Goal: Task Accomplishment & Management: Manage account settings

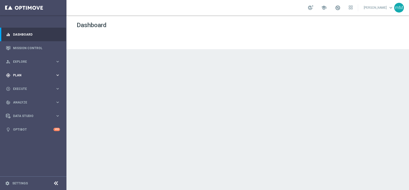
click at [18, 76] on span "Plan" at bounding box center [34, 75] width 42 height 3
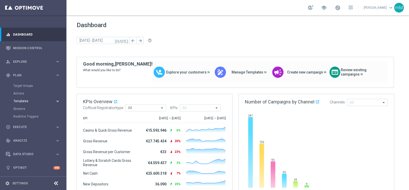
click at [27, 101] on span "Templates" at bounding box center [32, 100] width 37 height 3
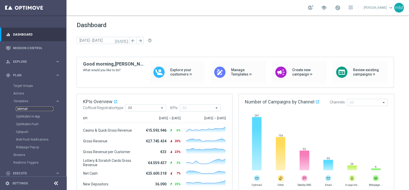
click at [27, 107] on link "Optimail" at bounding box center [34, 109] width 37 height 4
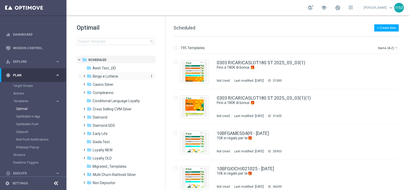
click at [117, 74] on span "Bingo e Lotterie" at bounding box center [105, 76] width 25 height 5
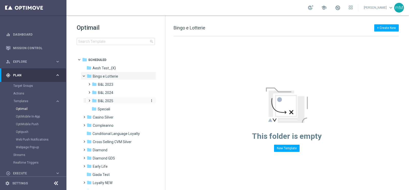
click at [110, 101] on span "B&L 2025" at bounding box center [105, 100] width 15 height 5
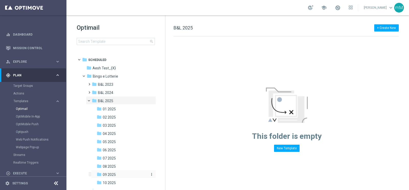
click at [116, 172] on div "folder 09 2025" at bounding box center [122, 174] width 50 height 6
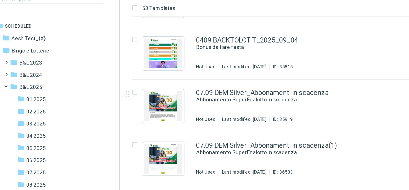
scroll to position [311, 0]
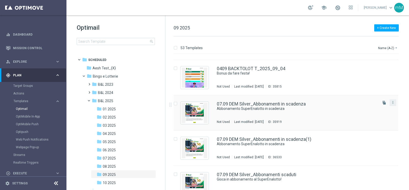
click at [391, 104] on button "more_vert" at bounding box center [392, 102] width 5 height 6
click at [367, 115] on span "Copy To" at bounding box center [361, 115] width 11 height 4
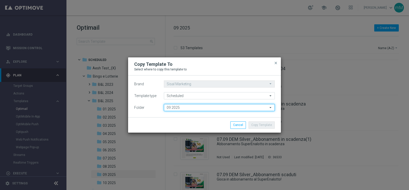
click at [181, 110] on input "09 2025" at bounding box center [219, 107] width 111 height 7
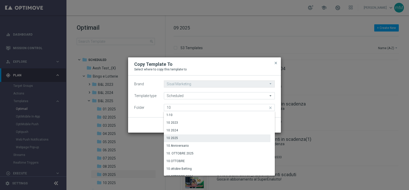
click at [183, 138] on div "10 2025" at bounding box center [217, 137] width 107 height 7
type input "10 2025"
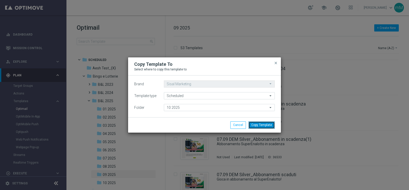
click at [263, 124] on button "Copy Template" at bounding box center [261, 124] width 26 height 7
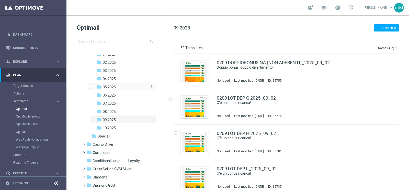
scroll to position [55, 0]
click at [120, 127] on div "folder 10 2025" at bounding box center [122, 127] width 50 height 6
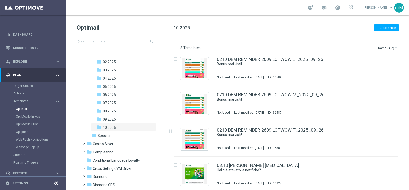
scroll to position [146, 0]
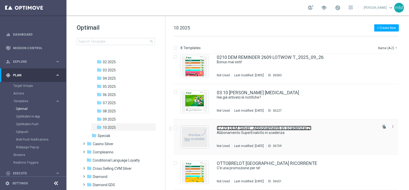
click at [246, 128] on link "07.09 DEM Silver_Abbonamenti in scadenza(2)" at bounding box center [264, 127] width 95 height 5
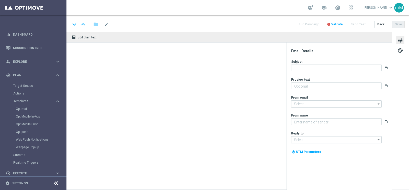
type input "07.09 DEM Silver_Abbonamenti in scadenza(2)"
type textarea "Sisal"
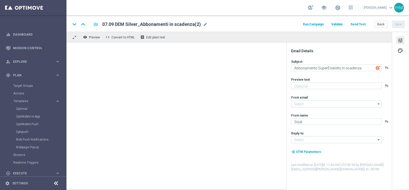
type input "[EMAIL_ADDRESS][DOMAIN_NAME]"
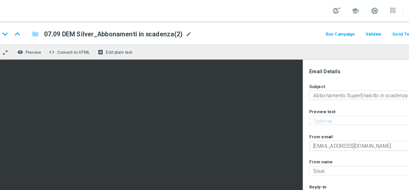
click at [206, 24] on div "keyboard_arrow_down keyboard_arrow_up folder 07.09 DEM Silver_Abbonamenti in sc…" at bounding box center [238, 24] width 334 height 7
click at [204, 24] on span "mode_edit" at bounding box center [205, 24] width 5 height 5
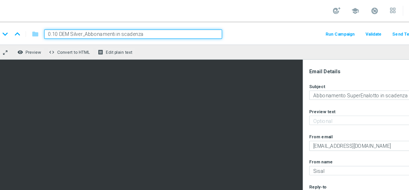
type input "05.10 DEM Silver_Abbonamenti in scadenza"
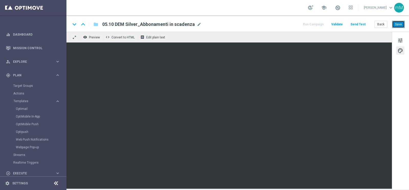
click at [398, 24] on button "Save" at bounding box center [398, 24] width 13 height 7
click at [31, 87] on link "Target Groups" at bounding box center [33, 86] width 40 height 4
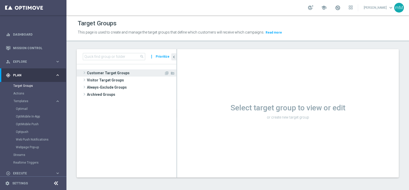
click at [114, 74] on span "Customer Target Groups" at bounding box center [125, 72] width 77 height 7
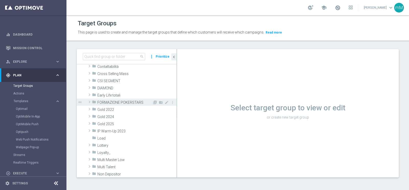
scroll to position [59, 0]
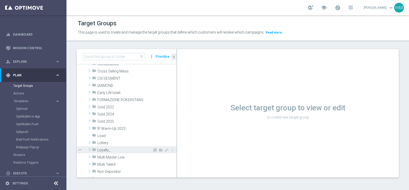
click at [110, 148] on span "Loyalty_" at bounding box center [124, 150] width 55 height 4
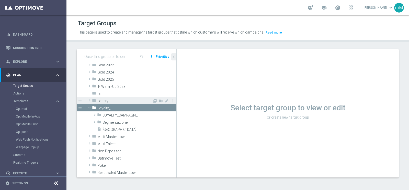
scroll to position [106, 0]
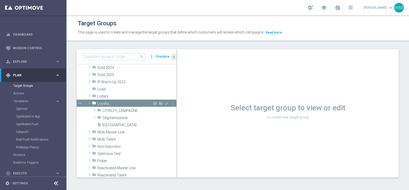
click at [108, 101] on span "Loyalty_" at bounding box center [124, 103] width 55 height 4
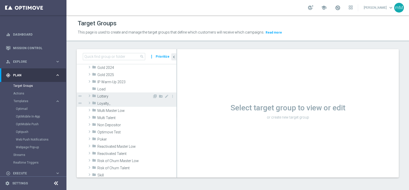
click at [105, 96] on span "Lottery" at bounding box center [124, 96] width 55 height 4
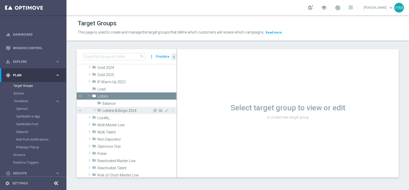
click at [115, 109] on span "Lotterie & Bingo 2024" at bounding box center [127, 110] width 50 height 4
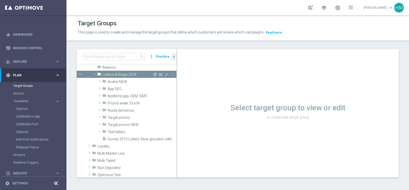
scroll to position [141, 0]
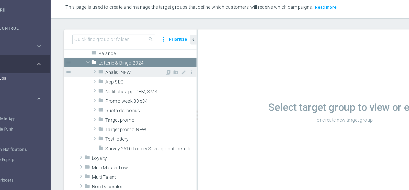
click at [116, 83] on span "Analisi NEW" at bounding box center [130, 81] width 45 height 4
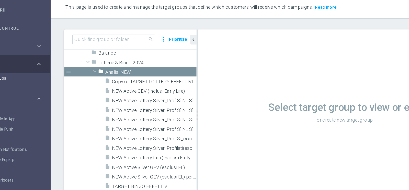
scroll to position [116, 0]
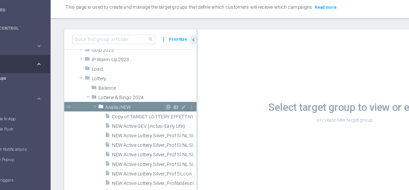
click at [122, 107] on span "Analisi NEW" at bounding box center [130, 107] width 45 height 4
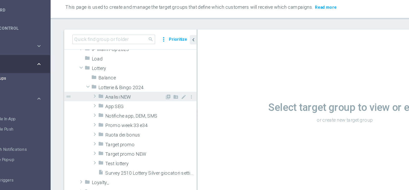
scroll to position [124, 0]
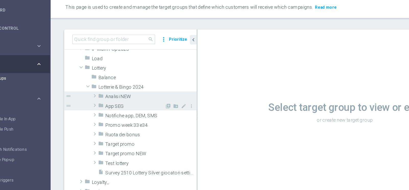
click at [116, 106] on span "App SEG" at bounding box center [130, 106] width 45 height 4
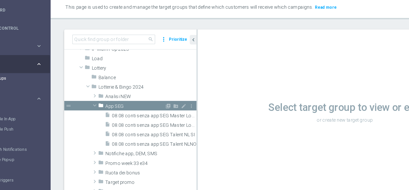
click at [116, 106] on span "App SEG" at bounding box center [130, 106] width 45 height 4
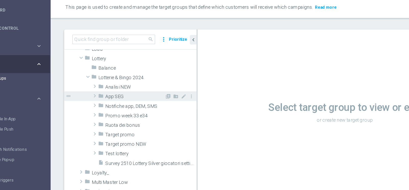
scroll to position [131, 0]
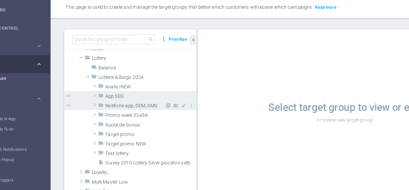
click at [120, 107] on span "Notifiche app, DEM, SMS" at bounding box center [130, 106] width 45 height 4
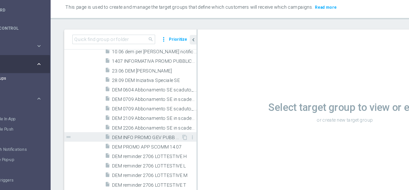
scroll to position [194, 0]
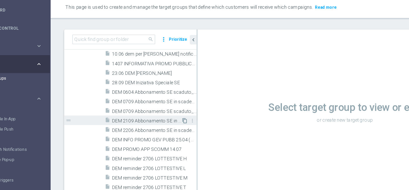
click at [165, 117] on icon "content_copy" at bounding box center [167, 117] width 4 height 4
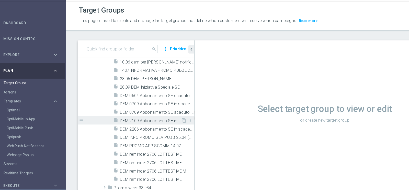
click at [134, 117] on span "DEM 2109 Abbonamento SE in scadenza_Talent" at bounding box center [139, 117] width 52 height 4
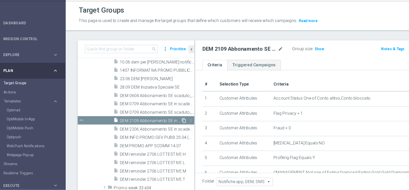
click at [165, 117] on icon "content_copy" at bounding box center [167, 117] width 4 height 4
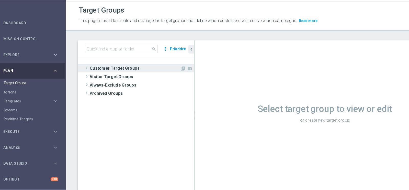
click at [120, 72] on span "Customer Target Groups" at bounding box center [125, 72] width 77 height 7
click at [108, 70] on span "Customer Target Groups" at bounding box center [125, 72] width 77 height 7
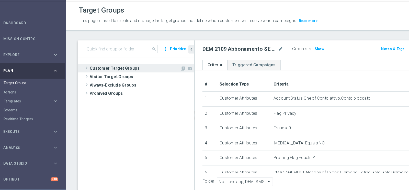
click at [112, 71] on span "Customer Target Groups" at bounding box center [125, 72] width 77 height 7
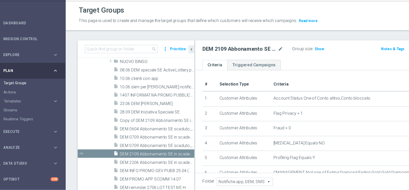
scroll to position [173, 0]
click at [135, 118] on span "Copy of DEM 2109 Abbonamento SE in scadenza_Talent" at bounding box center [139, 117] width 52 height 4
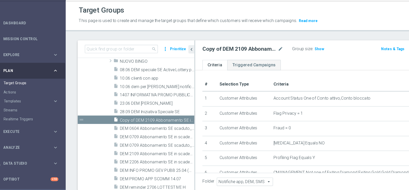
click at [227, 59] on h2 "Copy of DEM 2109 Abbonamento SE in scadenza_Talent" at bounding box center [214, 56] width 63 height 6
click at [226, 57] on h2 "Copy of DEM 2109 Abbonamento SE in scadenza_Talent" at bounding box center [214, 56] width 63 height 6
click at [248, 55] on icon "mode_edit" at bounding box center [250, 56] width 5 height 6
click at [246, 55] on input "Copy of DEM 2109 Abbonamento SE in scadenza_Talent" at bounding box center [217, 56] width 69 height 7
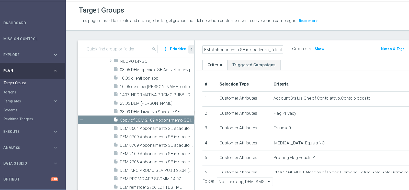
scroll to position [0, 14]
type input "Copy of DEM 0510 Abbonamento SE in scadenza_Talent"
click at [263, 72] on ul "Criteria Triggered Campaigns" at bounding box center [288, 70] width 222 height 9
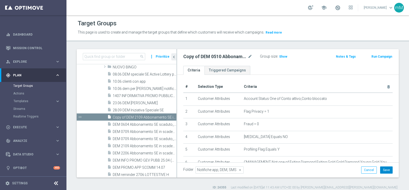
click at [383, 168] on button "Save" at bounding box center [386, 169] width 13 height 7
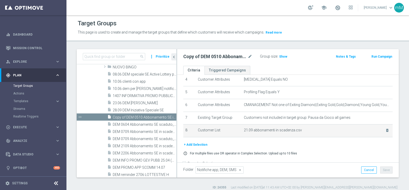
scroll to position [67, 0]
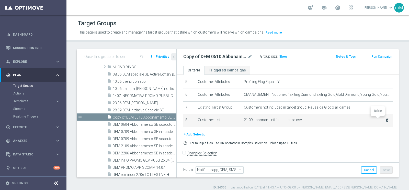
click at [385, 119] on icon "delete_forever" at bounding box center [387, 120] width 4 height 4
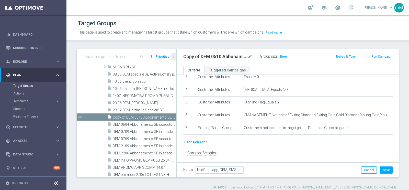
click at [196, 139] on button "+ Add Selection" at bounding box center [195, 142] width 25 height 6
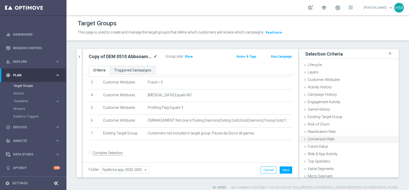
scroll to position [10, 0]
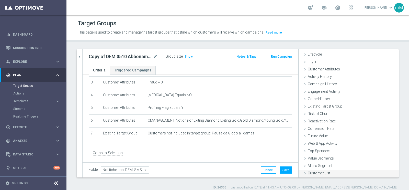
click at [320, 171] on span "Customer List" at bounding box center [319, 173] width 22 height 4
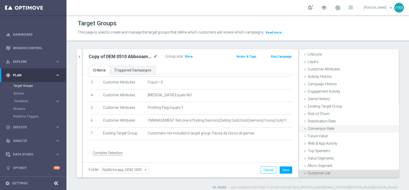
scroll to position [57, 0]
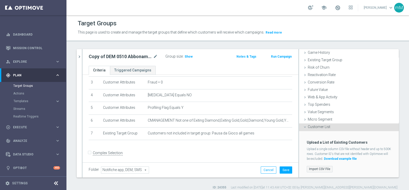
click at [313, 168] on label "Import CSV File" at bounding box center [320, 169] width 26 height 6
click at [0, 0] on input "Import CSV File" at bounding box center [0, 0] width 0 height 0
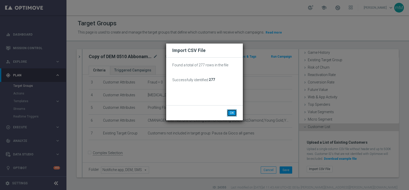
click at [233, 112] on button "OK" at bounding box center [232, 112] width 10 height 7
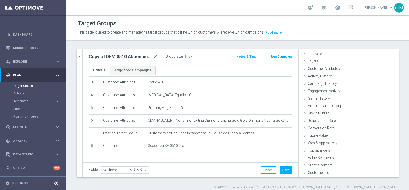
scroll to position [10, 0]
click at [280, 168] on button "Save" at bounding box center [286, 169] width 13 height 7
click at [157, 56] on icon "mode_edit" at bounding box center [155, 56] width 5 height 6
type input "DEM 0510 Abbonamento SE in scadenza_Talent"
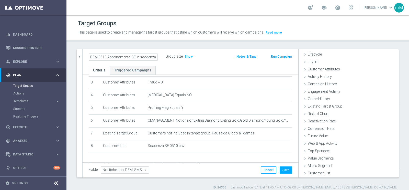
click at [193, 69] on ul "Criteria Triggered Campaigns" at bounding box center [191, 70] width 216 height 9
click at [282, 168] on button "Save" at bounding box center [286, 169] width 13 height 7
click at [82, 53] on div at bounding box center [82, 113] width 1 height 128
click at [80, 58] on icon "chevron_right" at bounding box center [79, 56] width 5 height 5
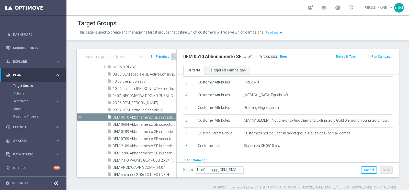
scroll to position [19, 0]
click at [137, 123] on span "DEM 0604 Abbonamento SE scaduto_Silver" at bounding box center [139, 124] width 52 height 4
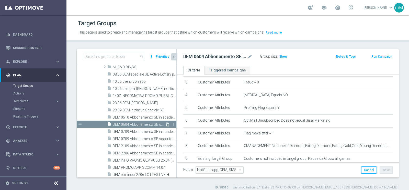
click at [165, 122] on icon "content_copy" at bounding box center [167, 124] width 4 height 4
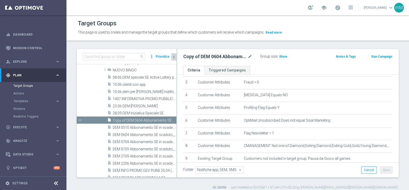
scroll to position [149, 0]
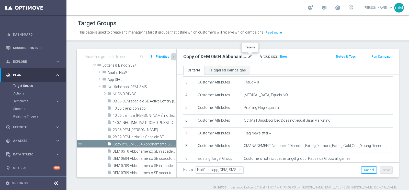
click at [251, 57] on icon "mode_edit" at bounding box center [250, 56] width 5 height 6
type input "DEM 0510 Abbonamento SE scaduto_Talent"
click at [280, 69] on ul "Criteria Triggered Campaigns" at bounding box center [288, 70] width 222 height 9
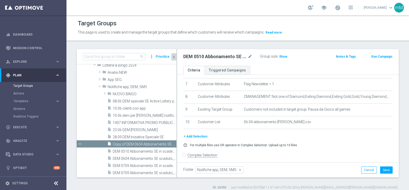
scroll to position [92, 0]
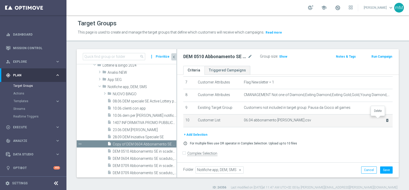
click at [385, 119] on icon "delete_forever" at bounding box center [387, 120] width 4 height 4
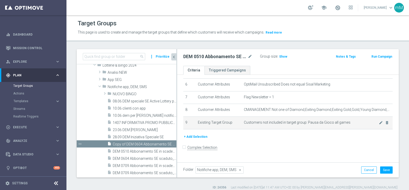
scroll to position [72, 0]
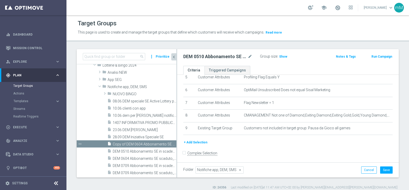
click at [193, 141] on button "+ Add Selection" at bounding box center [195, 142] width 25 height 6
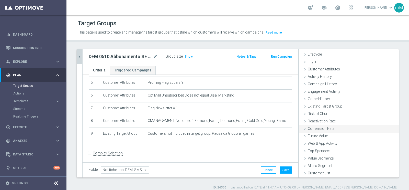
scroll to position [4, 0]
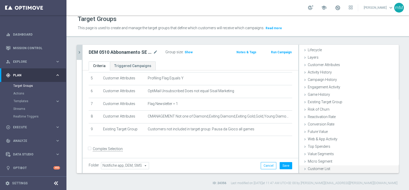
click at [327, 168] on div "Customer List done selection saved" at bounding box center [349, 169] width 100 height 8
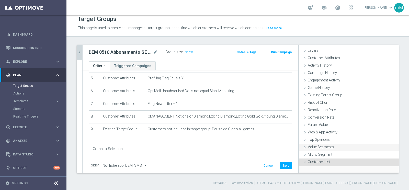
scroll to position [57, 0]
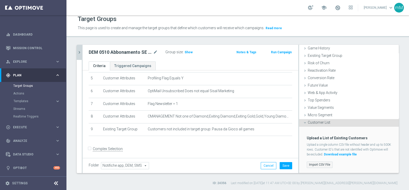
click at [319, 162] on label "Import CSV File" at bounding box center [320, 164] width 26 height 6
click at [0, 0] on input "Import CSV File" at bounding box center [0, 0] width 0 height 0
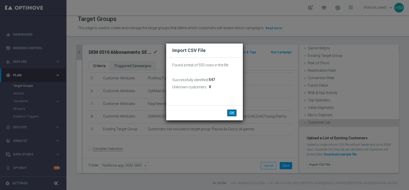
click at [234, 111] on button "OK" at bounding box center [232, 112] width 10 height 7
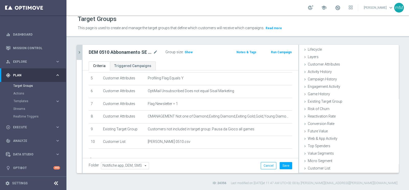
scroll to position [10, 0]
click at [280, 164] on button "Save" at bounding box center [286, 165] width 13 height 7
click at [82, 49] on div at bounding box center [82, 109] width 1 height 128
click at [79, 50] on icon "chevron_right" at bounding box center [79, 52] width 5 height 5
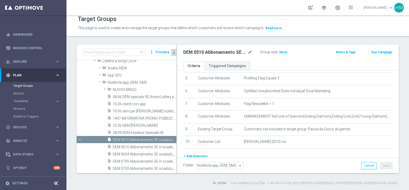
scroll to position [19, 0]
click at [211, 50] on h2 "DEM 0510 Abbonamento SE scaduto_Talent" at bounding box center [214, 52] width 63 height 6
copy div "DEM 0510 Abbonamento SE scaduto_Talent"
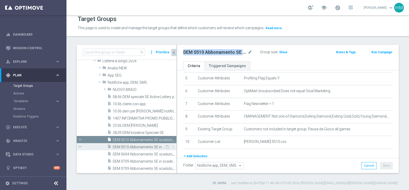
click at [138, 145] on span "DEM 0510 Abbonamento SE in scadenza_Talent" at bounding box center [139, 147] width 52 height 4
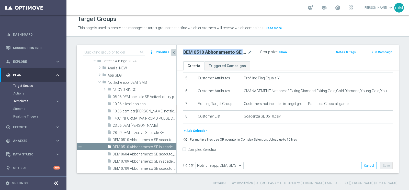
click at [28, 99] on span "Templates" at bounding box center [32, 100] width 37 height 3
click at [27, 109] on link "Optimail" at bounding box center [34, 109] width 37 height 4
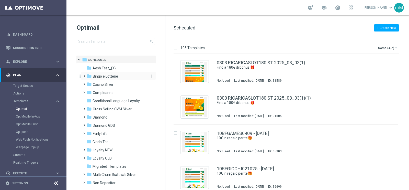
click at [117, 74] on span "Bingo e Lotterie" at bounding box center [105, 76] width 25 height 5
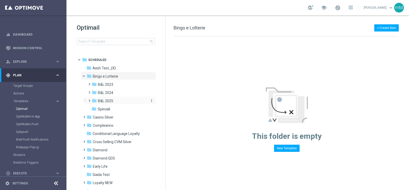
click at [111, 99] on span "B&L 2025" at bounding box center [105, 100] width 15 height 5
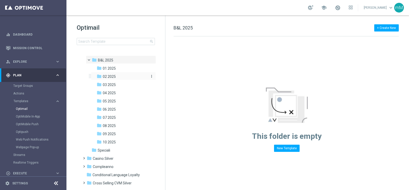
scroll to position [41, 0]
click at [114, 135] on span "09 2025" at bounding box center [109, 133] width 13 height 5
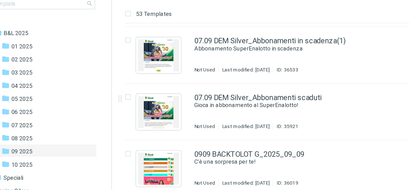
scroll to position [386, 0]
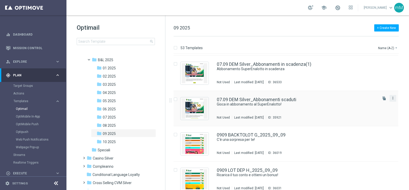
click at [391, 98] on icon "more_vert" at bounding box center [393, 98] width 4 height 4
click at [373, 111] on div "Copy To" at bounding box center [371, 111] width 31 height 4
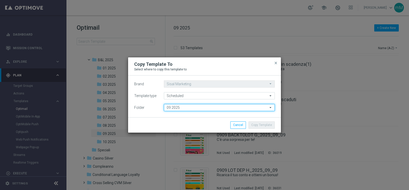
click at [180, 108] on input "09 2025" at bounding box center [219, 107] width 111 height 7
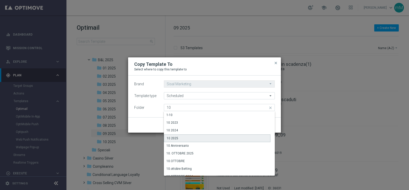
click at [179, 136] on div "10 2025" at bounding box center [217, 138] width 107 height 8
type input "10 2025"
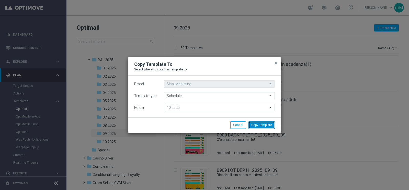
click at [261, 126] on button "Copy Template" at bounding box center [261, 124] width 26 height 7
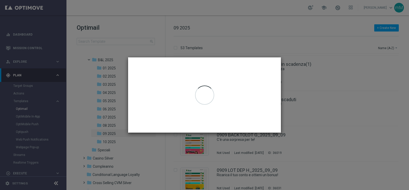
scroll to position [0, 0]
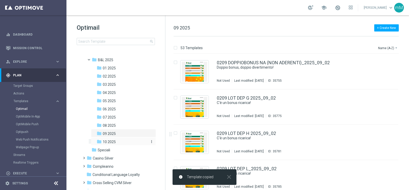
click at [118, 141] on div "folder 10 2025" at bounding box center [122, 142] width 50 height 6
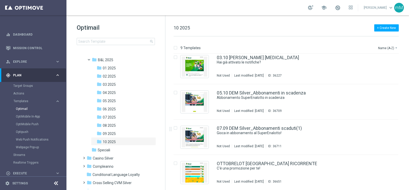
scroll to position [181, 0]
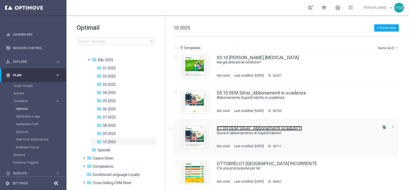
click at [249, 128] on link "07.09 DEM Silver_Abbonamenti scaduti(1)" at bounding box center [259, 128] width 85 height 5
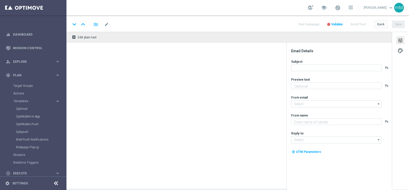
type textarea "Sisal"
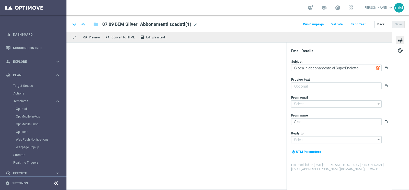
type input "[EMAIL_ADDRESS][DOMAIN_NAME]"
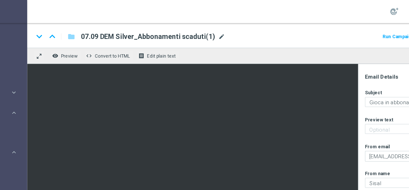
click at [195, 25] on span "mode_edit" at bounding box center [195, 24] width 5 height 5
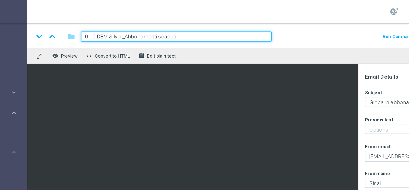
type input "05.10 DEM Silver_Abbonamenti scaduti"
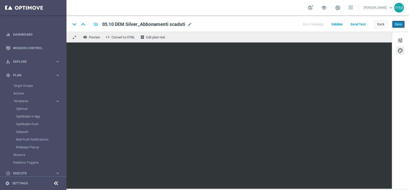
click at [395, 24] on button "Save" at bounding box center [398, 24] width 13 height 7
click at [380, 25] on button "Back" at bounding box center [380, 24] width 13 height 7
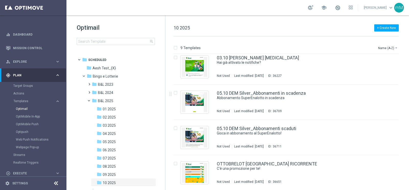
scroll to position [181, 0]
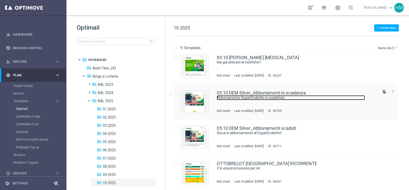
click at [242, 98] on link "Abbonamento SuperEnalotto in scadenza" at bounding box center [291, 97] width 148 height 5
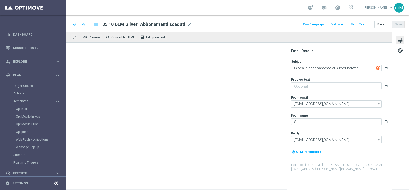
type textarea "Abbonamento SuperEnalotto in scadenza"
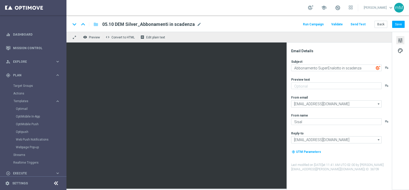
click at [316, 24] on button "Run Campaign" at bounding box center [313, 24] width 22 height 7
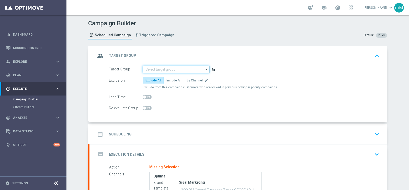
click at [163, 69] on input at bounding box center [176, 69] width 67 height 7
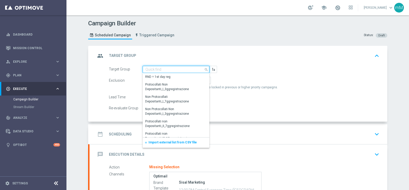
paste input "DEM 0510 Abbonamento SE in scadenza_Talent"
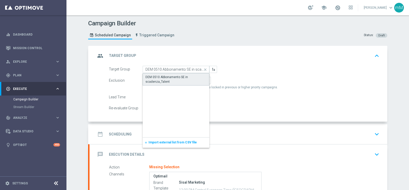
click at [164, 75] on div "DEM 0510 Abbonamento SE in scadenza_Talent" at bounding box center [175, 79] width 61 height 9
type input "DEM 0510 Abbonamento SE in scadenza_Talent"
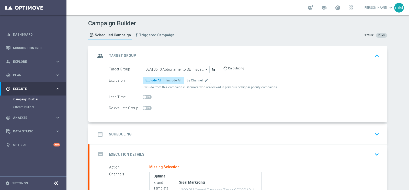
click at [173, 78] on span "Include All" at bounding box center [173, 80] width 15 height 4
click at [170, 79] on input "Include All" at bounding box center [167, 80] width 3 height 3
radio input "true"
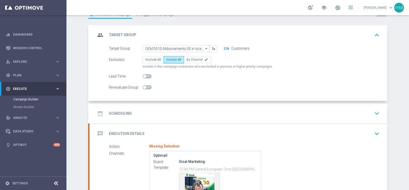
scroll to position [27, 0]
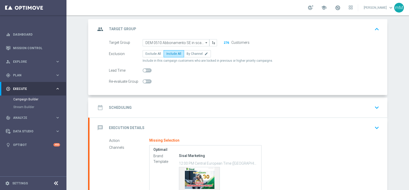
click at [183, 105] on div "date_range Scheduling keyboard_arrow_down" at bounding box center [238, 107] width 285 height 10
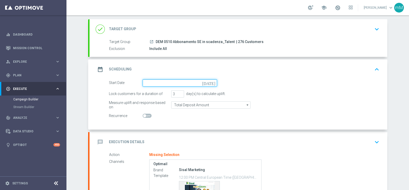
click at [172, 82] on input at bounding box center [180, 82] width 74 height 7
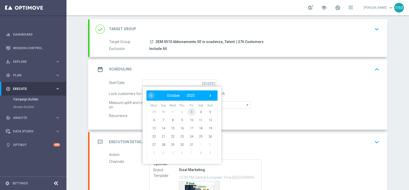
click at [188, 108] on span "3" at bounding box center [191, 111] width 8 height 8
type input "[DATE]"
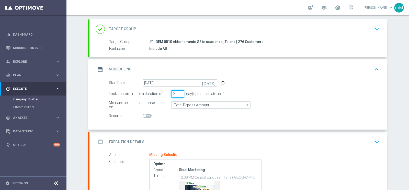
click at [178, 95] on input "2" at bounding box center [177, 93] width 13 height 7
type input "1"
click at [178, 95] on input "1" at bounding box center [177, 93] width 13 height 7
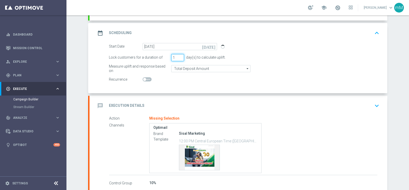
scroll to position [64, 0]
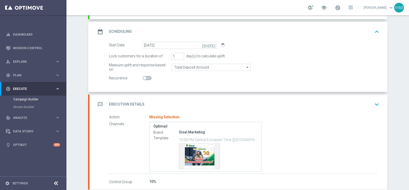
click at [189, 99] on div "message Execution Details keyboard_arrow_down" at bounding box center [238, 104] width 285 height 10
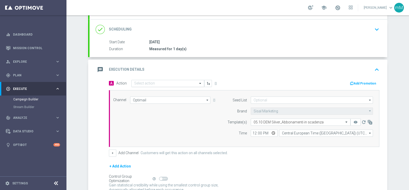
click at [162, 83] on input "text" at bounding box center [162, 83] width 57 height 4
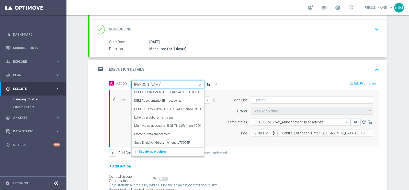
type input "abbon"
click at [157, 100] on label "DEM Abbonamento SE in scadenza" at bounding box center [157, 100] width 47 height 4
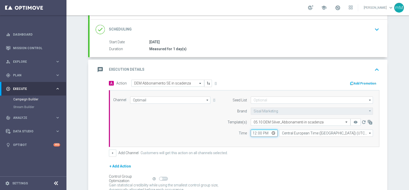
click at [253, 132] on input "12:00" at bounding box center [264, 132] width 27 height 7
type input "18:00"
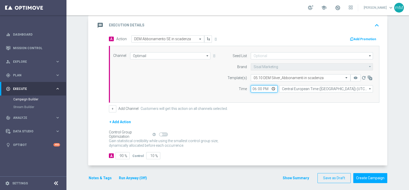
scroll to position [110, 0]
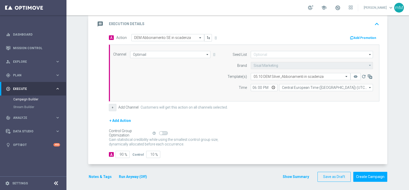
click at [111, 108] on button "+" at bounding box center [112, 107] width 7 height 7
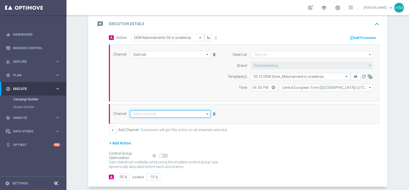
click at [155, 113] on input at bounding box center [170, 113] width 80 height 7
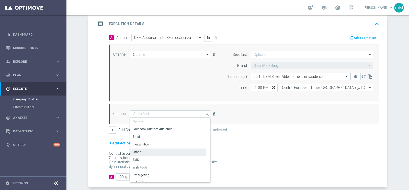
click at [156, 153] on div "Other" at bounding box center [168, 151] width 76 height 7
type input "Other"
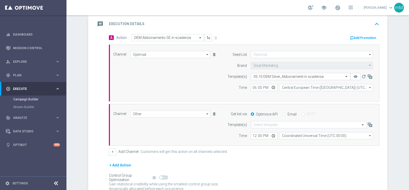
click at [287, 114] on label "Email" at bounding box center [291, 114] width 9 height 5
click at [286, 114] on input "Email" at bounding box center [283, 114] width 3 height 3
radio input "true"
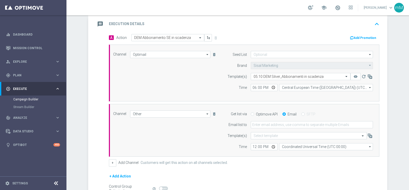
click at [282, 119] on form "Get list via Optimove API Email SFTP Email list to Template(s) Select template …" at bounding box center [299, 130] width 148 height 40
click at [278, 127] on form "Get list via Optimove API Email SFTP Email list to Template(s) Select template …" at bounding box center [299, 130] width 148 height 40
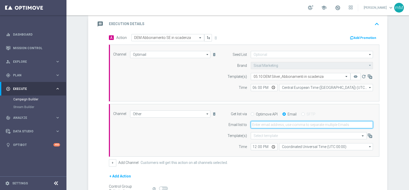
click at [278, 124] on input "email" at bounding box center [312, 124] width 122 height 7
type input "[EMAIL_ADDRESS][PERSON_NAME][DOMAIN_NAME]"
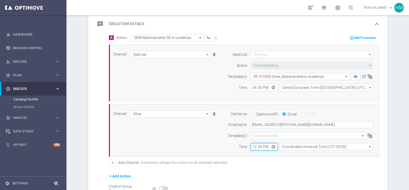
click at [251, 143] on input "12:00" at bounding box center [264, 146] width 27 height 7
type input "18:00"
click at [284, 145] on input "Coordinated Universal Time (UTC 00:00)" at bounding box center [326, 146] width 94 height 7
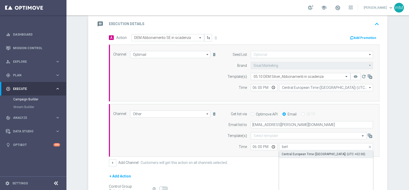
click at [288, 152] on div "Central European Time ([GEOGRAPHIC_DATA]) (UTC +02:00)" at bounding box center [324, 154] width 84 height 5
type input "Central European Time ([GEOGRAPHIC_DATA]) (UTC +02:00)"
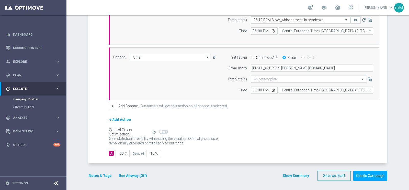
click at [139, 176] on button "Run Anyway (Off)" at bounding box center [132, 175] width 29 height 6
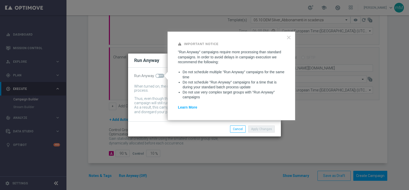
click at [157, 74] on span at bounding box center [157, 75] width 3 height 3
click at [157, 74] on input "checkbox" at bounding box center [159, 76] width 9 height 4
checkbox input "true"
click at [254, 128] on button "Apply Changes" at bounding box center [261, 128] width 27 height 7
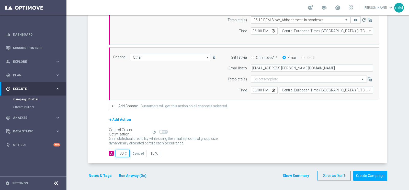
drag, startPoint x: 120, startPoint y: 153, endPoint x: 99, endPoint y: 162, distance: 23.0
click at [99, 162] on form "done Target Group keyboard_arrow_down Target Group launch DEM 0510 Abbonamento …" at bounding box center [237, 30] width 299 height 301
type input "10"
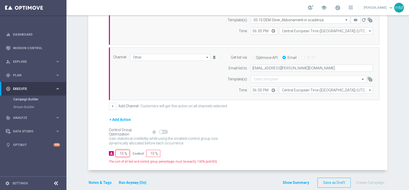
type input "90"
type input "100"
type input "0"
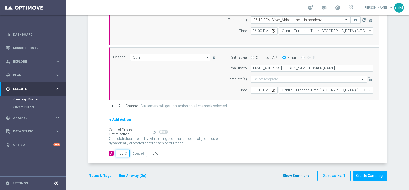
type input "100"
click at [296, 172] on button "Show Summary" at bounding box center [295, 175] width 27 height 6
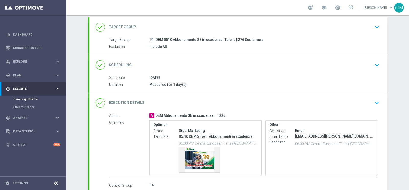
scroll to position [33, 0]
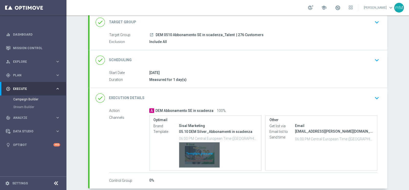
click at [194, 148] on div "Template preview" at bounding box center [199, 154] width 40 height 25
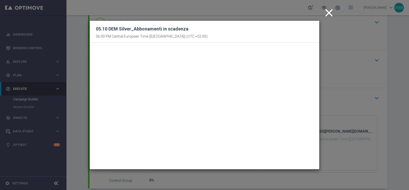
click at [327, 10] on icon "close" at bounding box center [328, 12] width 13 height 13
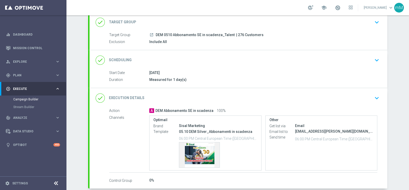
scroll to position [59, 0]
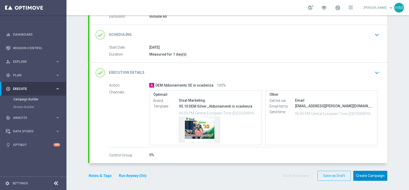
click at [367, 173] on button "Create Campaign" at bounding box center [370, 175] width 34 height 10
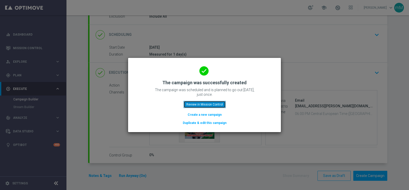
click at [196, 106] on button "Review in Mission Control" at bounding box center [204, 104] width 42 height 7
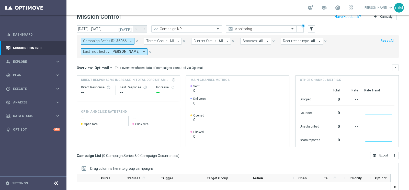
scroll to position [8, 0]
click at [23, 75] on span "Plan" at bounding box center [34, 75] width 42 height 3
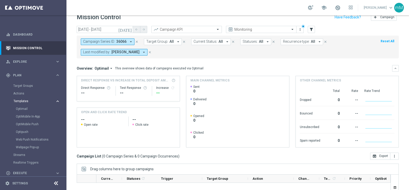
click at [26, 99] on button "Templates keyboard_arrow_right" at bounding box center [36, 101] width 47 height 4
click at [27, 100] on span "Templates" at bounding box center [32, 100] width 37 height 3
click at [27, 108] on link "Optimail" at bounding box center [34, 109] width 37 height 4
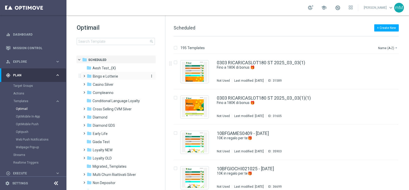
click at [127, 76] on div "folder Bingo e Lotterie" at bounding box center [116, 76] width 59 height 6
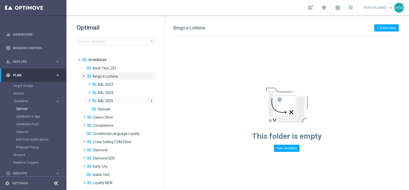
click at [112, 100] on span "B&L 2025" at bounding box center [105, 100] width 15 height 5
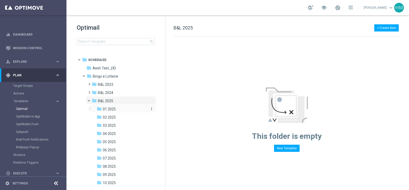
scroll to position [69, 0]
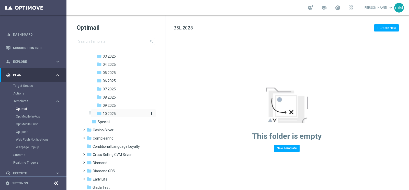
click at [111, 114] on span "10 2025" at bounding box center [109, 113] width 13 height 5
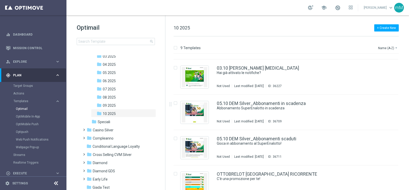
scroll to position [181, 0]
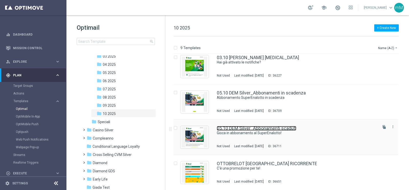
click at [244, 126] on link "05.10 DEM Silver_Abbonamenti scaduti" at bounding box center [256, 128] width 79 height 5
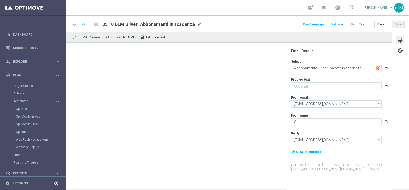
type textarea "Gioca in abbonamento al SuperEnalotto!"
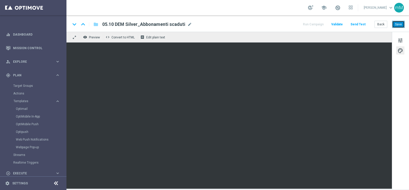
click at [399, 26] on button "Save" at bounding box center [398, 24] width 13 height 7
click at [379, 25] on button "Back" at bounding box center [380, 24] width 13 height 7
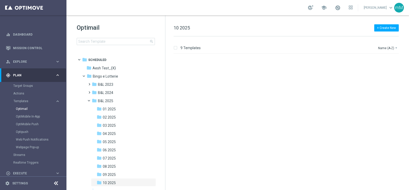
scroll to position [181, 0]
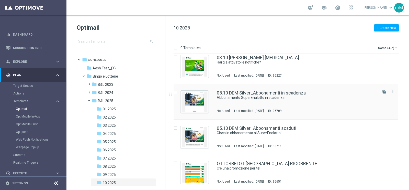
click at [259, 101] on div "05.10 DEM Silver_Abbonamenti in scadenza Abbonamento SuperEnalotto in scadenza …" at bounding box center [297, 101] width 160 height 22
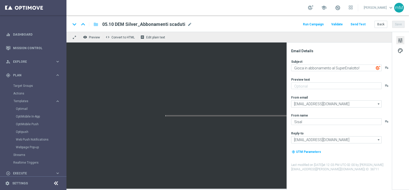
type textarea "Abbonamento SuperEnalotto in scadenza"
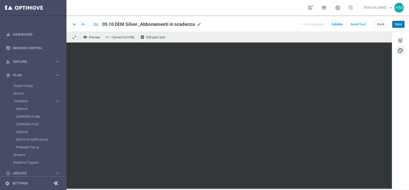
click at [398, 21] on button "Save" at bounding box center [398, 24] width 13 height 7
click at [315, 25] on button "Run Campaign" at bounding box center [313, 24] width 22 height 7
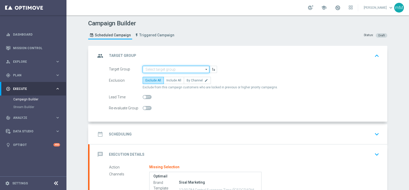
click at [152, 69] on input at bounding box center [176, 69] width 67 height 7
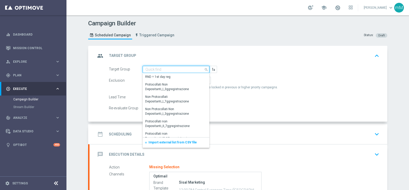
paste input "DEM 0510 Abbonamento SE in scadenza_Talent"
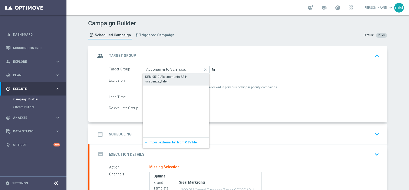
click at [154, 76] on div "DEM 0510 Abbonamento SE in scadenza_Talent" at bounding box center [176, 78] width 62 height 9
type input "DEM 0510 Abbonamento SE in scadenza_Talent"
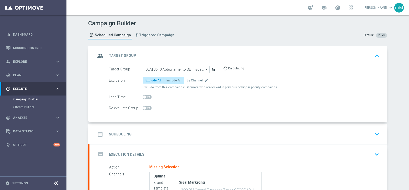
click at [169, 80] on span "Include All" at bounding box center [173, 80] width 15 height 4
click at [169, 80] on input "Include All" at bounding box center [167, 80] width 3 height 3
radio input "true"
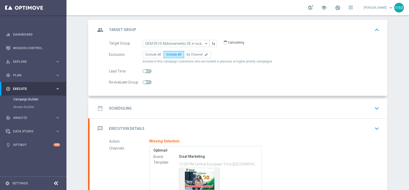
scroll to position [27, 0]
click at [185, 105] on div "date_range Scheduling keyboard_arrow_down" at bounding box center [238, 107] width 285 height 10
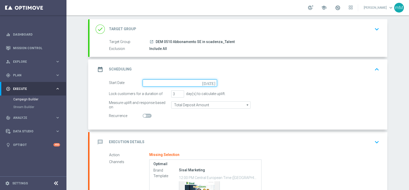
click at [170, 85] on input at bounding box center [180, 82] width 74 height 7
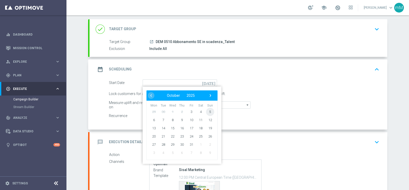
click at [207, 112] on span "5" at bounding box center [210, 111] width 8 height 8
type input "[DATE]"
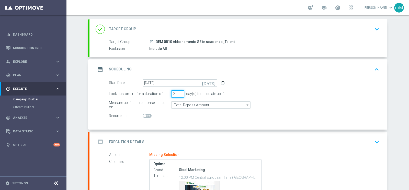
click at [178, 94] on input "2" at bounding box center [177, 93] width 13 height 7
type input "1"
click at [178, 94] on input "1" at bounding box center [177, 93] width 13 height 7
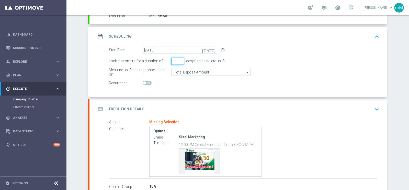
scroll to position [61, 0]
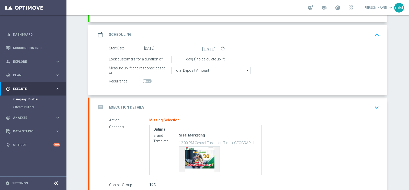
click at [182, 106] on div "message Execution Details keyboard_arrow_down" at bounding box center [238, 107] width 285 height 10
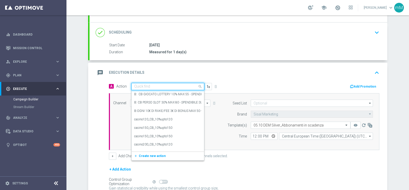
click at [145, 86] on input "text" at bounding box center [162, 86] width 57 height 4
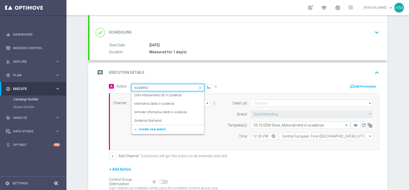
type input "scadenza"
click at [152, 95] on label "DEM Abbonamento SE in scadenza" at bounding box center [157, 95] width 47 height 4
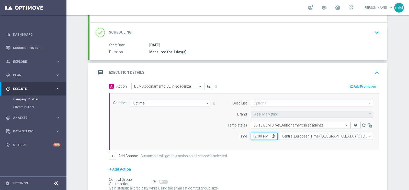
click at [251, 135] on input "12:00" at bounding box center [264, 135] width 27 height 7
type input "18:00"
click at [110, 155] on button "+" at bounding box center [112, 155] width 7 height 7
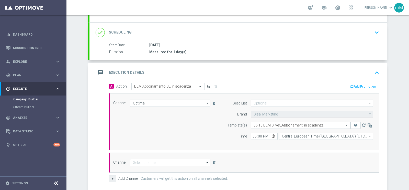
scroll to position [107, 0]
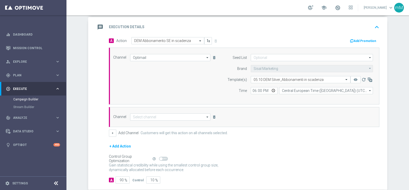
click at [164, 120] on div "Channel arrow_drop_down Drag here to set row groups Drag here to set column lab…" at bounding box center [244, 117] width 270 height 20
click at [157, 113] on input at bounding box center [170, 116] width 80 height 7
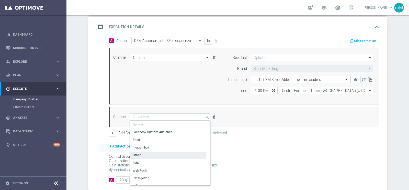
click at [156, 154] on div "Other" at bounding box center [168, 154] width 76 height 7
type input "Other"
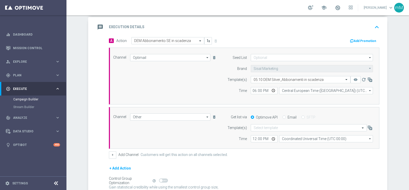
click at [282, 116] on input "Email" at bounding box center [283, 117] width 3 height 3
radio input "true"
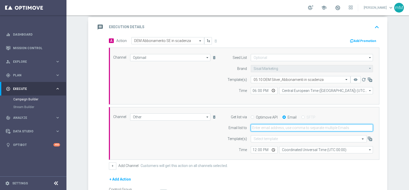
click at [272, 129] on input "email" at bounding box center [312, 127] width 122 height 7
type input "[EMAIL_ADDRESS][PERSON_NAME][DOMAIN_NAME]"
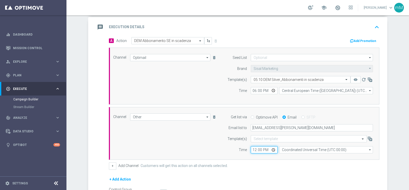
click at [251, 149] on input "12:00" at bounding box center [264, 149] width 27 height 7
type input "18:00"
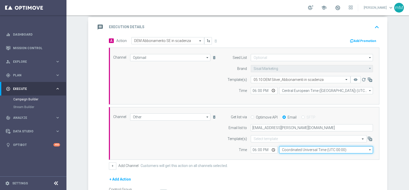
click at [301, 148] on input "Coordinated Universal Time (UTC 00:00)" at bounding box center [326, 149] width 94 height 7
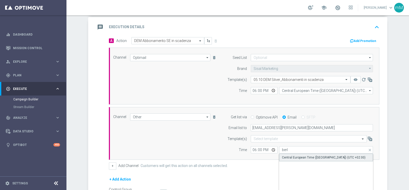
click at [300, 157] on div "Central European Time ([GEOGRAPHIC_DATA]) (UTC +02:00)" at bounding box center [324, 157] width 84 height 5
type input "Central European Time ([GEOGRAPHIC_DATA]) (UTC +02:00)"
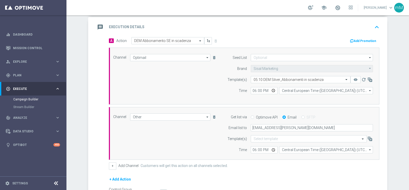
scroll to position [166, 0]
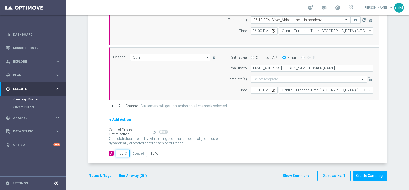
drag, startPoint x: 121, startPoint y: 154, endPoint x: 89, endPoint y: 164, distance: 33.9
click at [89, 164] on form "done Target Group keyboard_arrow_down Target Group launch DEM 0510 Abbonamento …" at bounding box center [237, 30] width 299 height 301
type input "1"
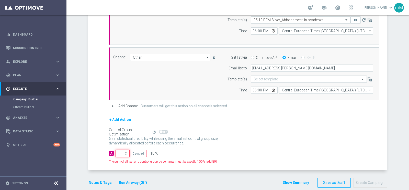
type input "99"
type input "10"
type input "90"
type input "100"
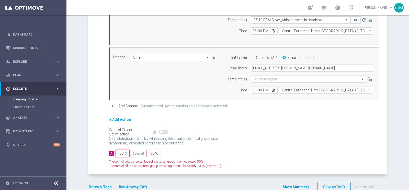
type input "0"
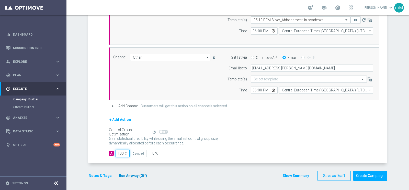
type input "100"
click at [124, 173] on button "Run Anyway (Off)" at bounding box center [132, 175] width 29 height 6
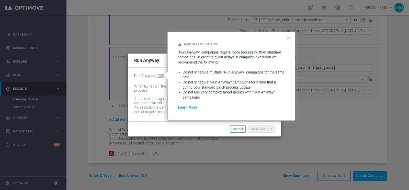
click at [160, 74] on span at bounding box center [159, 76] width 9 height 4
click at [160, 74] on input "checkbox" at bounding box center [159, 76] width 9 height 4
checkbox input "true"
click at [262, 127] on button "Apply Changes" at bounding box center [261, 128] width 27 height 7
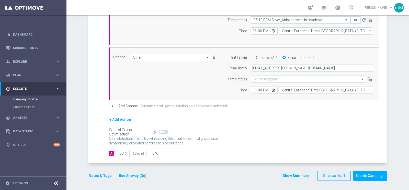
click at [289, 176] on button "Show Summary" at bounding box center [295, 175] width 27 height 6
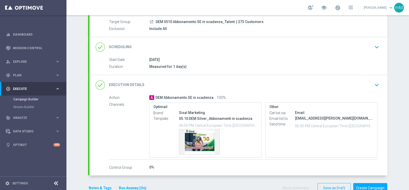
scroll to position [59, 0]
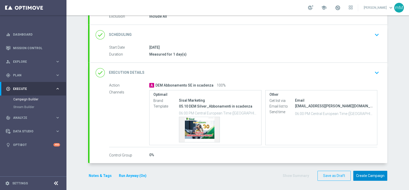
click at [363, 173] on button "Create Campaign" at bounding box center [370, 175] width 34 height 10
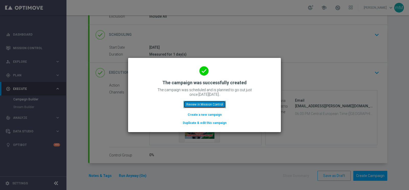
click at [201, 104] on button "Review in Mission Control" at bounding box center [204, 104] width 42 height 7
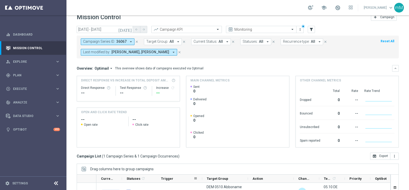
scroll to position [7, 0]
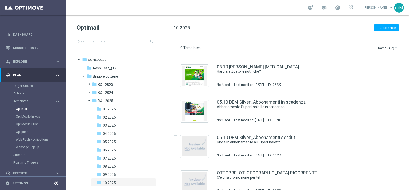
scroll to position [175, 0]
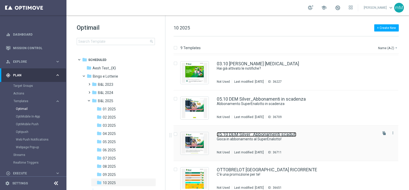
click at [253, 134] on link "05.10 DEM Silver_Abbonamenti scaduti" at bounding box center [256, 134] width 79 height 5
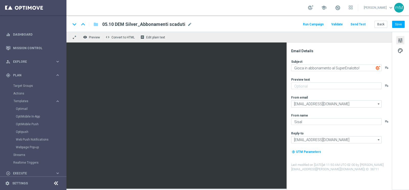
click at [316, 25] on button "Run Campaign" at bounding box center [313, 24] width 22 height 7
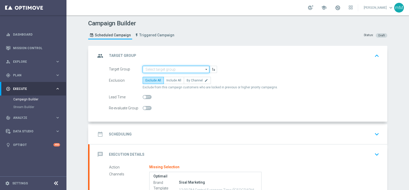
click at [161, 68] on input at bounding box center [176, 69] width 67 height 7
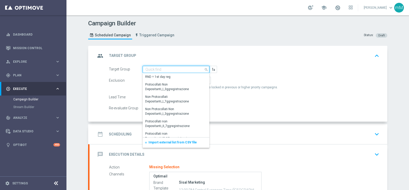
paste input "DEM 0510 Abbonamento SE scaduto_Talent"
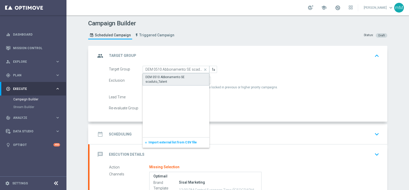
click at [162, 76] on div "DEM 0510 Abbonamento SE scaduto_Talent" at bounding box center [175, 79] width 61 height 9
type input "DEM 0510 Abbonamento SE scaduto_Talent"
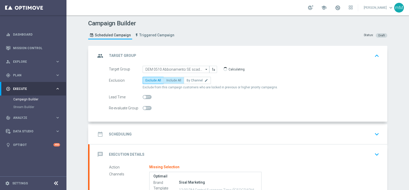
click at [171, 81] on span "Include All" at bounding box center [173, 80] width 15 height 4
click at [170, 81] on input "Include All" at bounding box center [167, 80] width 3 height 3
radio input "true"
click at [194, 125] on div "date_range Scheduling keyboard_arrow_down" at bounding box center [238, 134] width 298 height 20
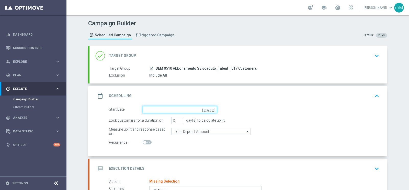
click at [162, 109] on input at bounding box center [180, 109] width 74 height 7
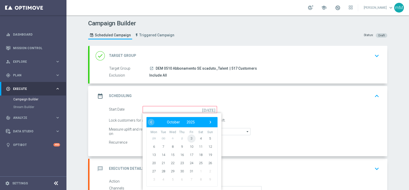
click at [188, 135] on span "3" at bounding box center [191, 138] width 8 height 8
type input "[DATE]"
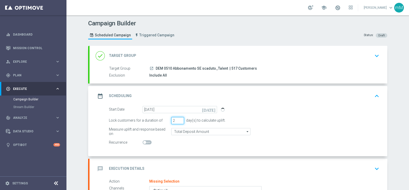
click at [177, 121] on input "2" at bounding box center [177, 120] width 13 height 7
type input "1"
click at [177, 121] on input "1" at bounding box center [177, 120] width 13 height 7
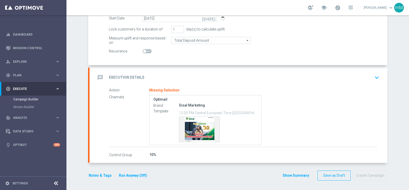
click at [187, 75] on div "message Execution Details keyboard_arrow_down" at bounding box center [238, 78] width 285 height 10
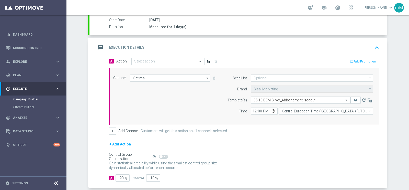
click at [141, 61] on input "text" at bounding box center [162, 61] width 57 height 4
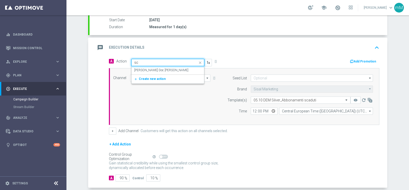
type input "s"
click at [152, 62] on input "SE sca" at bounding box center [162, 62] width 57 height 4
paste input "DEM INFORMATIVA LOTTERIE ABBONAMENTO SUPERENALOTTO"
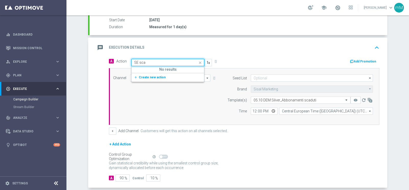
type input "DEM INFORMATIVA LOTTERIE ABBONAMENTO SUPERENALOTTO"
click at [153, 69] on label "DEM INFORMATIVA LOTTERIE ABBONAMENTO SUPERENALOTTO" at bounding box center [180, 70] width 93 height 4
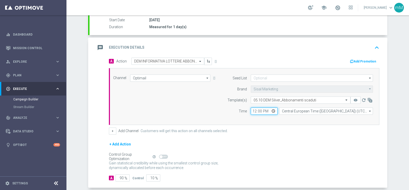
click at [253, 111] on input "12:00" at bounding box center [264, 110] width 27 height 7
type input "18:00"
click at [109, 129] on button "+" at bounding box center [112, 130] width 7 height 7
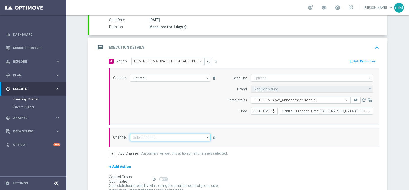
click at [158, 138] on input at bounding box center [170, 137] width 80 height 7
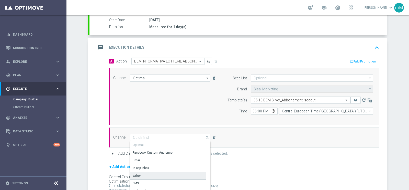
click at [150, 174] on div "Other" at bounding box center [168, 176] width 76 height 8
type input "Other"
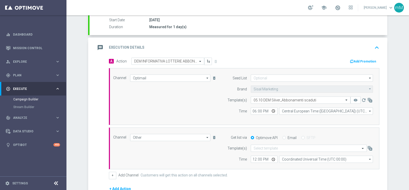
click at [287, 135] on label "Email" at bounding box center [291, 137] width 9 height 5
click at [285, 136] on input "Email" at bounding box center [283, 137] width 3 height 3
radio input "true"
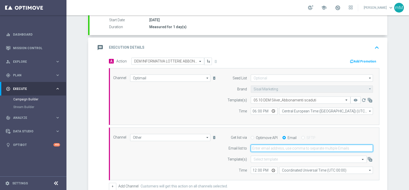
click at [280, 148] on input "email" at bounding box center [312, 147] width 122 height 7
type input "[EMAIL_ADDRESS][PERSON_NAME][DOMAIN_NAME]"
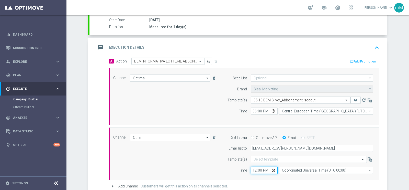
click at [252, 169] on input "12:00" at bounding box center [264, 169] width 27 height 7
type input "18:00"
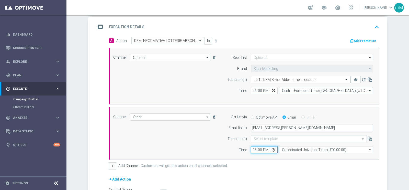
scroll to position [109, 0]
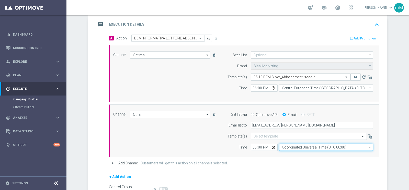
click at [297, 147] on input "Coordinated Universal Time (UTC 00:00)" at bounding box center [326, 146] width 94 height 7
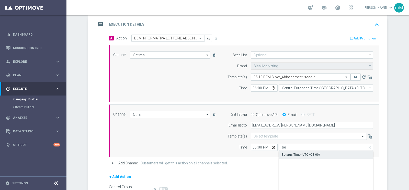
click at [296, 152] on div "Belarus Time (UTC +03:00)" at bounding box center [301, 154] width 38 height 5
type input "Belarus Time (UTC +03:00)"
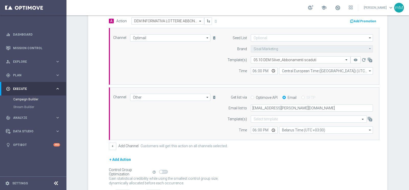
scroll to position [166, 0]
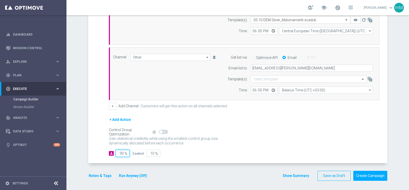
drag, startPoint x: 122, startPoint y: 151, endPoint x: 113, endPoint y: 149, distance: 8.6
click at [115, 149] on input "90" at bounding box center [122, 152] width 14 height 7
type input "1"
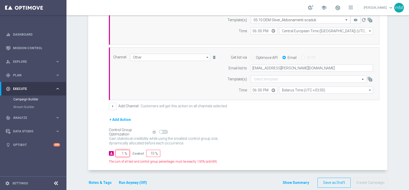
type input "99"
type input "10"
type input "90"
type input "100"
type input "0"
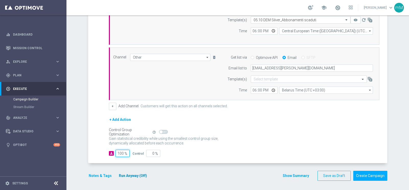
type input "100"
click at [128, 173] on button "Run Anyway (Off)" at bounding box center [132, 175] width 29 height 6
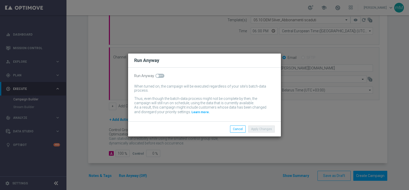
click at [160, 79] on div "Run Anyway When turned on, the campaign will be executed regardless of your sit…" at bounding box center [204, 94] width 153 height 54
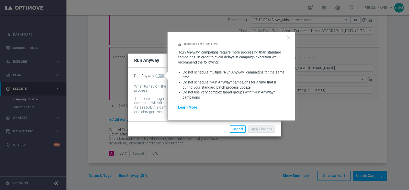
click at [161, 76] on span at bounding box center [159, 76] width 9 height 4
click at [161, 76] on input "checkbox" at bounding box center [159, 76] width 9 height 4
checkbox input "true"
click at [262, 127] on button "Apply Changes" at bounding box center [261, 128] width 27 height 7
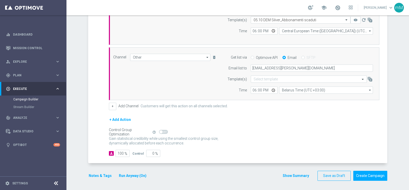
click at [284, 173] on button "Show Summary" at bounding box center [295, 175] width 27 height 6
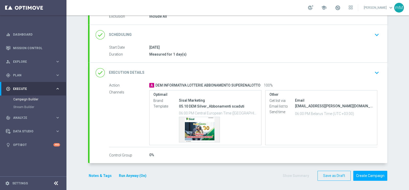
scroll to position [0, 0]
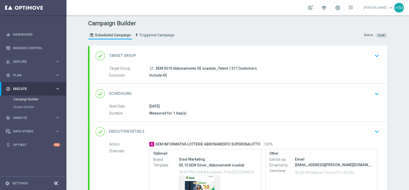
click at [183, 87] on div "done Scheduling keyboard_arrow_down" at bounding box center [238, 94] width 298 height 20
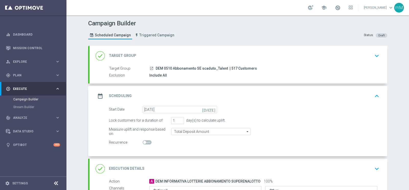
click at [213, 109] on icon "[DATE]" at bounding box center [209, 109] width 15 height 6
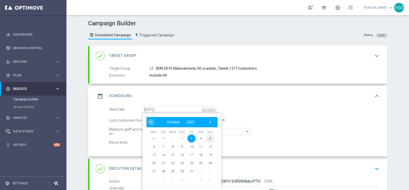
click at [208, 136] on span "5" at bounding box center [210, 138] width 8 height 8
type input "[DATE]"
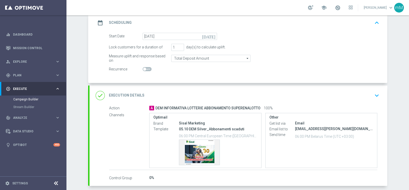
scroll to position [96, 0]
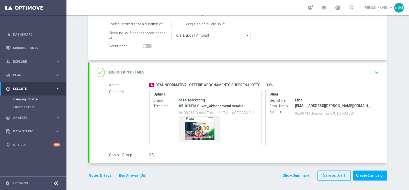
click at [288, 174] on button "Show Summary" at bounding box center [295, 175] width 27 height 6
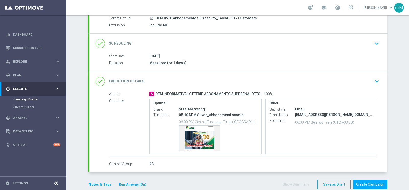
scroll to position [59, 0]
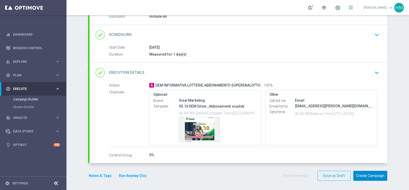
click at [368, 172] on button "Create Campaign" at bounding box center [370, 175] width 34 height 10
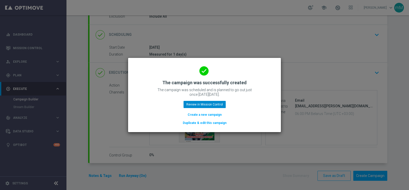
click at [211, 100] on div "done The campaign was successfully created The campaign was scheduled and is pl…" at bounding box center [204, 94] width 141 height 63
click at [211, 102] on button "Review in Mission Control" at bounding box center [204, 104] width 42 height 7
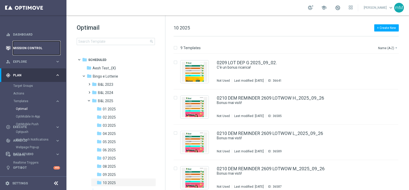
click at [23, 50] on link "Mission Control" at bounding box center [36, 48] width 47 height 14
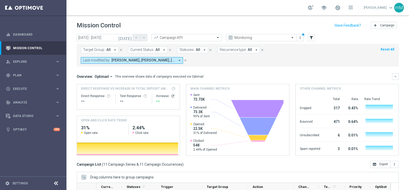
click at [165, 60] on span "Cecilia Mascelli, Elena Zarbin, marco Maccarrone, radina yordanova" at bounding box center [143, 60] width 64 height 4
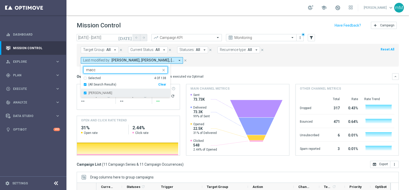
click at [112, 91] on label "[PERSON_NAME]" at bounding box center [100, 92] width 24 height 3
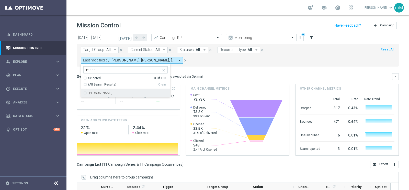
click at [105, 69] on input "macc" at bounding box center [123, 70] width 75 height 4
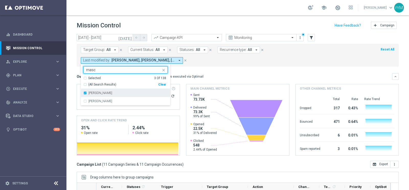
click at [100, 96] on div "Cecilia Mascelli" at bounding box center [125, 93] width 84 height 8
type input "masc"
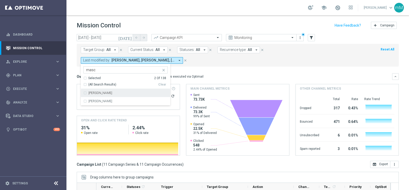
click at [185, 72] on mini-dashboard "Overview: Optimail arrow_drop_down This overview shows data of campaigns execut…" at bounding box center [238, 113] width 322 height 94
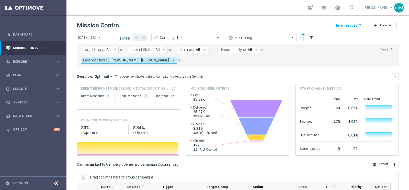
click at [110, 58] on span "Last modified by:" at bounding box center [96, 60] width 27 height 4
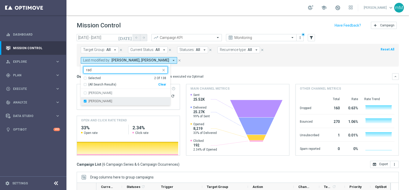
click at [112, 99] on label "radina yordanova" at bounding box center [100, 100] width 24 height 3
type input "rad"
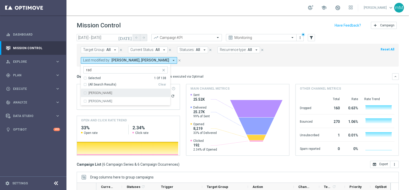
click at [245, 73] on div "Overview: Optimail arrow_drop_down This overview shows data of campaigns execut…" at bounding box center [238, 76] width 322 height 7
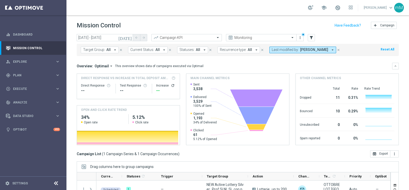
click at [130, 37] on icon "[DATE]" at bounding box center [125, 37] width 14 height 5
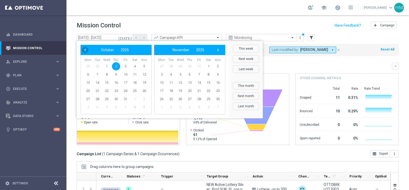
click at [86, 49] on span "‹" at bounding box center [85, 49] width 7 height 7
click at [89, 65] on span "1" at bounding box center [88, 66] width 8 height 8
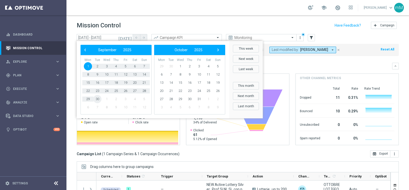
click at [99, 97] on span "30" at bounding box center [97, 99] width 8 height 8
type input "01 Sep 2025 - 30 Sep 2025"
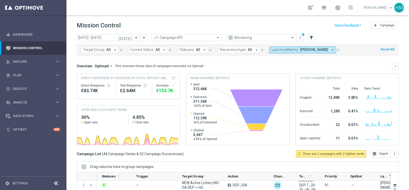
click at [131, 37] on icon "[DATE]" at bounding box center [125, 37] width 14 height 5
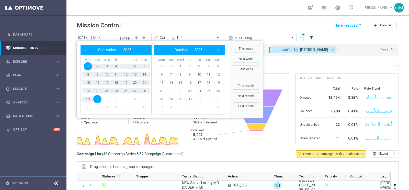
click at [88, 53] on div "‹ ​ September ​ 2025 ​ ›" at bounding box center [115, 50] width 71 height 10
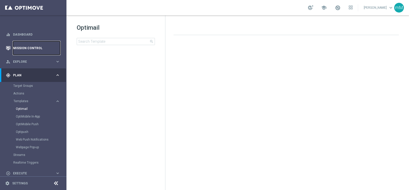
click at [27, 50] on link "Mission Control" at bounding box center [36, 48] width 47 height 14
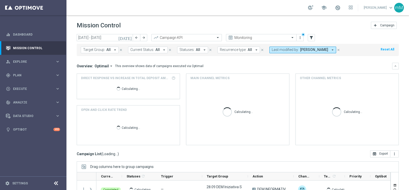
click at [129, 37] on icon "[DATE]" at bounding box center [125, 37] width 14 height 5
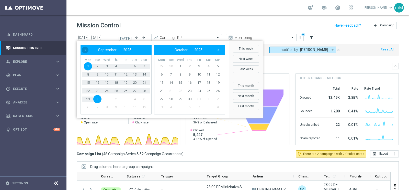
click at [86, 48] on span "‹" at bounding box center [85, 49] width 7 height 7
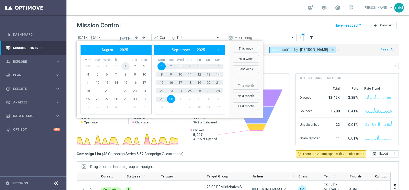
click at [125, 66] on span "1" at bounding box center [125, 66] width 8 height 8
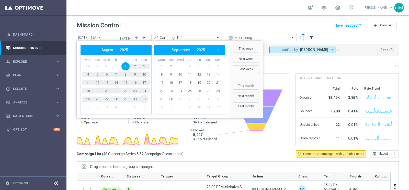
click at [144, 97] on span "31" at bounding box center [144, 99] width 8 height 8
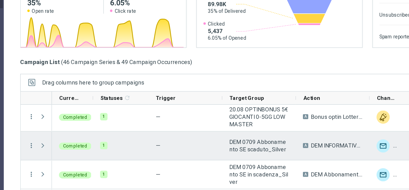
scroll to position [758, 0]
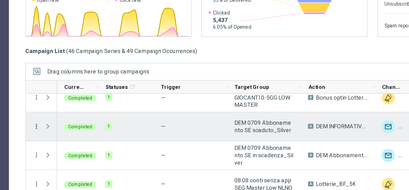
click at [82, 135] on icon "more_vert" at bounding box center [83, 134] width 5 height 5
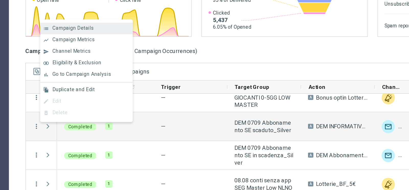
click at [104, 75] on span "Campaign Details" at bounding box center [107, 74] width 26 height 4
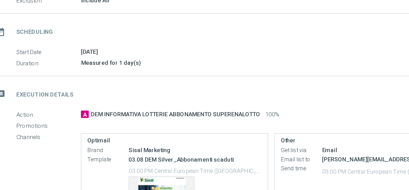
scroll to position [7, 0]
click at [143, 127] on span "DEM INFORMATIVA LOTTERIE ABBONAMENTO SUPERENALOTTO" at bounding box center [169, 127] width 105 height 5
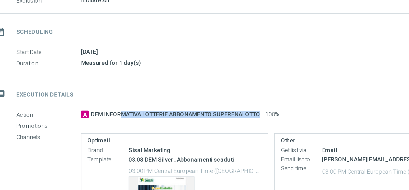
click at [143, 127] on span "DEM INFORMATIVA LOTTERIE ABBONAMENTO SUPERENALOTTO" at bounding box center [169, 127] width 105 height 5
copy div "DEM INFORMATIVA LOTTERIE ABBONAMENTO SUPERENALOTTO"
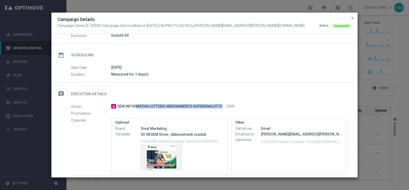
scroll to position [59, 0]
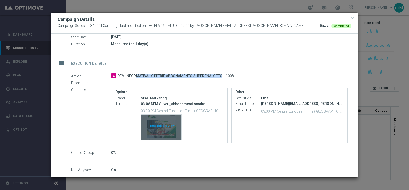
click at [157, 122] on div "Template preview" at bounding box center [161, 126] width 40 height 25
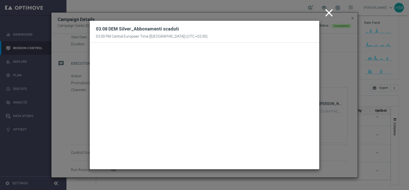
click at [331, 14] on icon "close" at bounding box center [328, 12] width 13 height 13
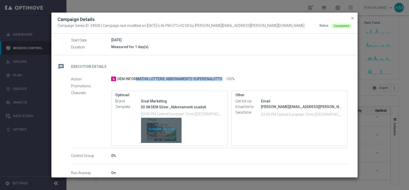
scroll to position [56, 0]
click at [160, 123] on div "Template preview" at bounding box center [161, 130] width 40 height 25
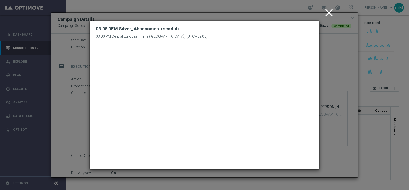
click at [331, 14] on icon "close" at bounding box center [328, 12] width 13 height 13
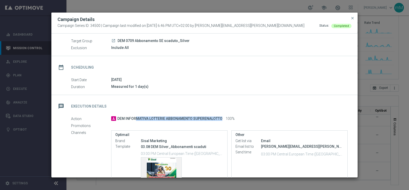
scroll to position [16, 0]
click at [353, 18] on span "close" at bounding box center [352, 18] width 4 height 4
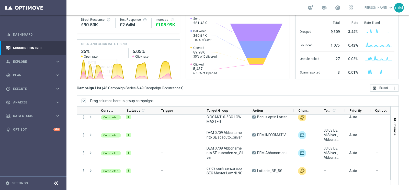
scroll to position [0, 0]
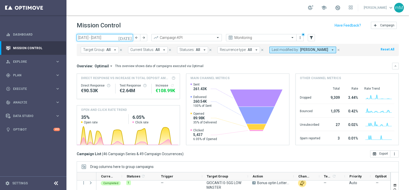
click at [117, 39] on input "01 Aug 2025 - 31 Aug 2025" at bounding box center [105, 37] width 56 height 7
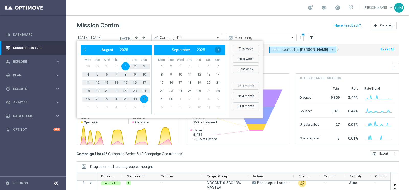
click at [218, 50] on span "›" at bounding box center [218, 49] width 7 height 7
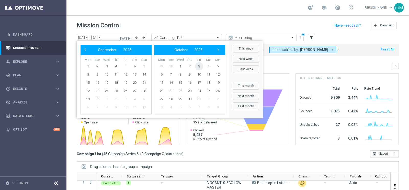
click at [196, 63] on span "3" at bounding box center [199, 66] width 8 height 8
click at [125, 63] on span "3" at bounding box center [125, 66] width 8 height 8
type input "[DATE] - [DATE]"
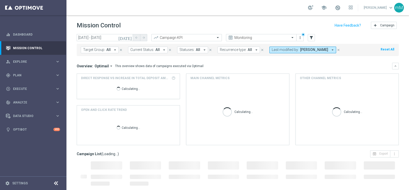
click at [277, 46] on div "Target Group: All arrow_drop_down close Current Status: All arrow_drop_down clo…" at bounding box center [238, 50] width 322 height 12
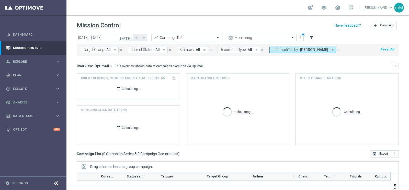
click at [278, 48] on span "Last modified by:" at bounding box center [285, 50] width 27 height 4
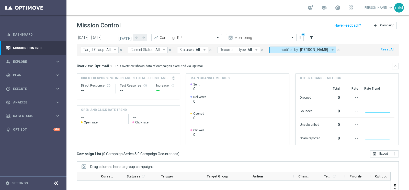
click at [280, 48] on span "Last modified by:" at bounding box center [285, 50] width 27 height 4
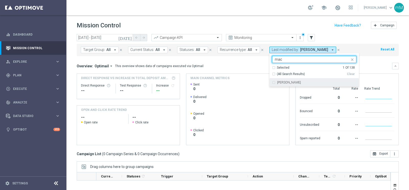
click at [277, 81] on label "[PERSON_NAME]" at bounding box center [289, 82] width 24 height 3
type input "mac"
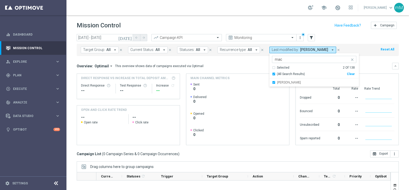
click at [241, 66] on div "Overview: Optimail arrow_drop_down This overview shows data of campaigns execut…" at bounding box center [234, 66] width 315 height 5
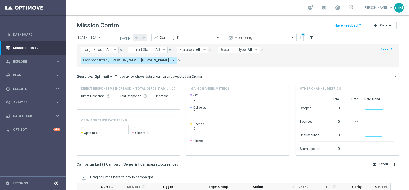
scroll to position [66, 0]
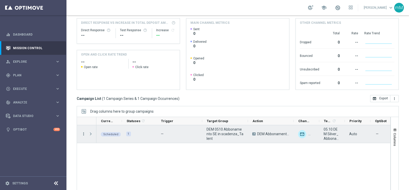
click at [84, 131] on icon "more_vert" at bounding box center [83, 133] width 5 height 5
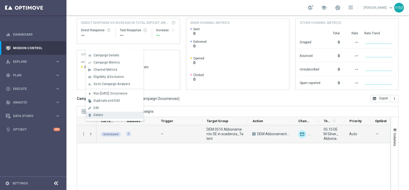
click at [111, 113] on div "Delete" at bounding box center [118, 115] width 48 height 4
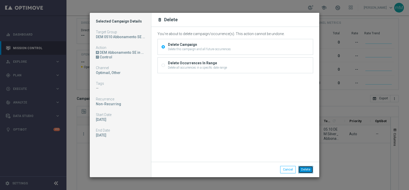
click at [304, 167] on button "Delete" at bounding box center [305, 169] width 15 height 7
